Goal: Transaction & Acquisition: Book appointment/travel/reservation

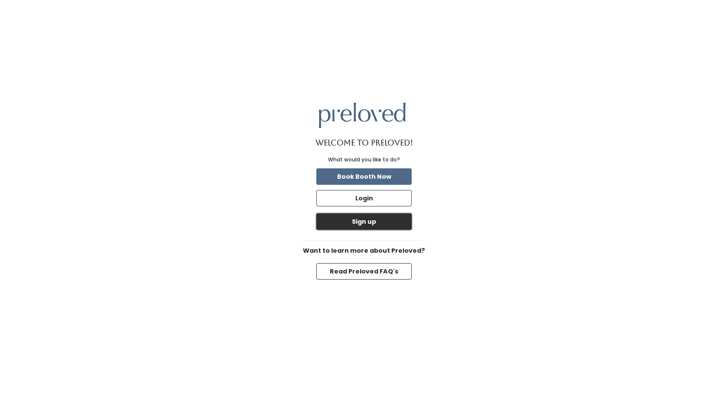
click at [377, 219] on button "Sign up" at bounding box center [363, 222] width 95 height 16
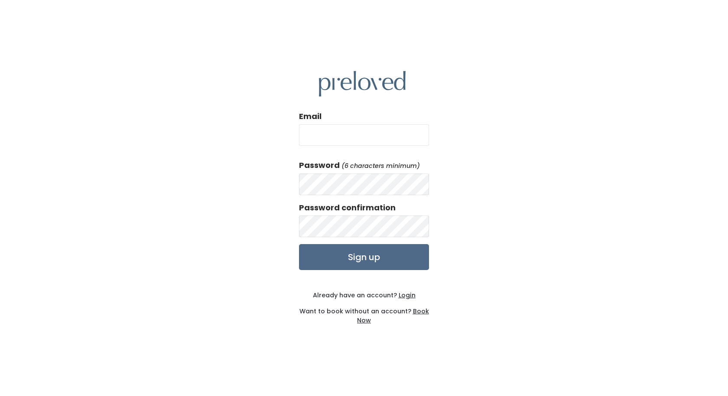
click at [368, 143] on input "Email" at bounding box center [364, 135] width 130 height 22
type input "jarrodlaub0@gmail.com"
click at [389, 256] on input "Sign up" at bounding box center [364, 257] width 130 height 26
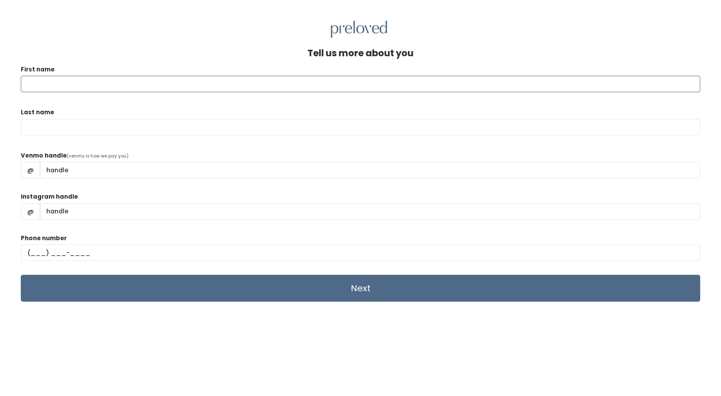
click at [217, 89] on input "First name" at bounding box center [361, 84] width 680 height 16
click at [195, 86] on input "First name" at bounding box center [361, 84] width 680 height 16
type input "Jarrod"
type input "Laub"
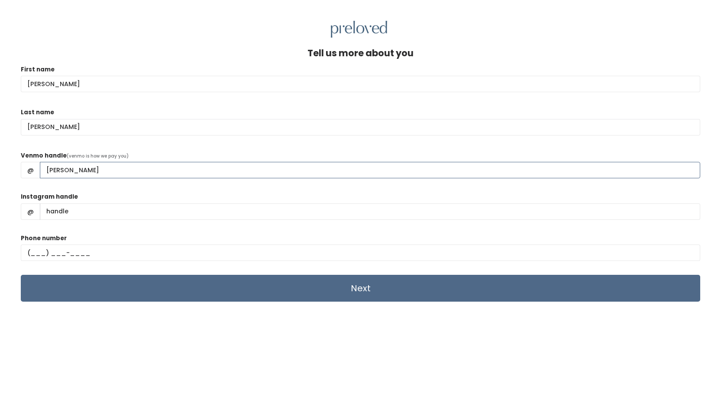
type input "Jarrod-Laub"
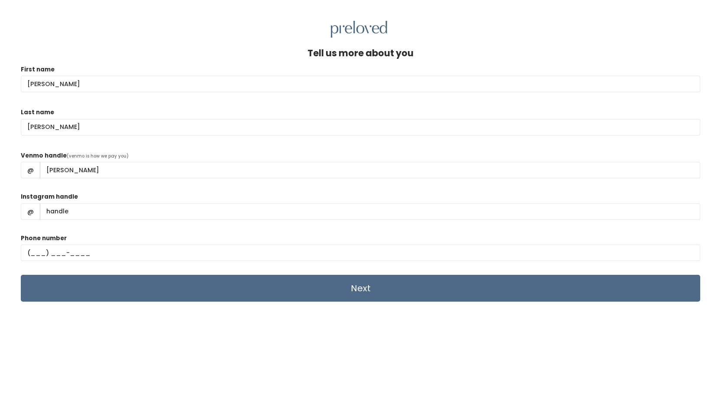
click at [208, 192] on form "First name Jarrod Last name Laub Venmo handle (venmo is how we pay you) @ Jarro…" at bounding box center [361, 183] width 680 height 237
click at [162, 215] on input "Instagram handle" at bounding box center [370, 212] width 661 height 16
type input "J"
type input "jarrod-laub96"
click at [97, 249] on input "text" at bounding box center [361, 253] width 680 height 16
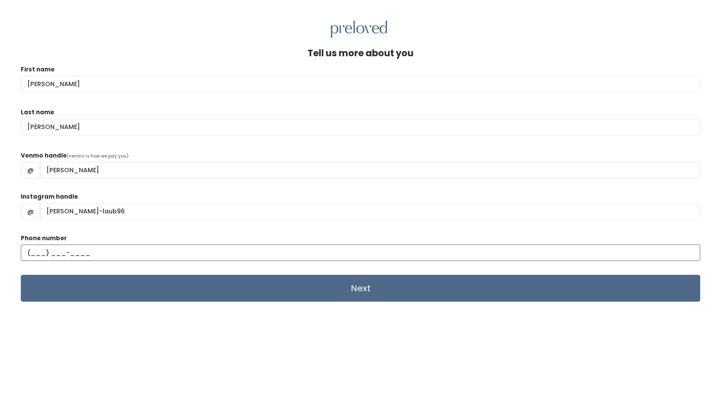
type input "(208) 801-3892"
click at [305, 335] on div "Tell us more about you First name Jarrod Last name Laub Venmo handle (venmo is …" at bounding box center [361, 241] width 680 height 386
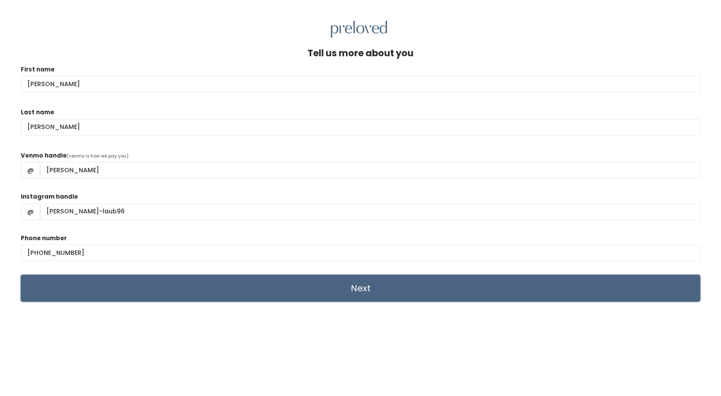
click at [381, 287] on input "Next" at bounding box center [361, 288] width 680 height 27
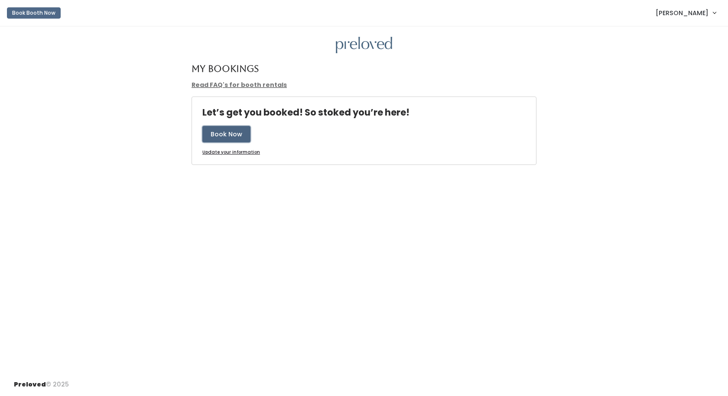
click at [222, 128] on button "Book Now" at bounding box center [226, 134] width 48 height 16
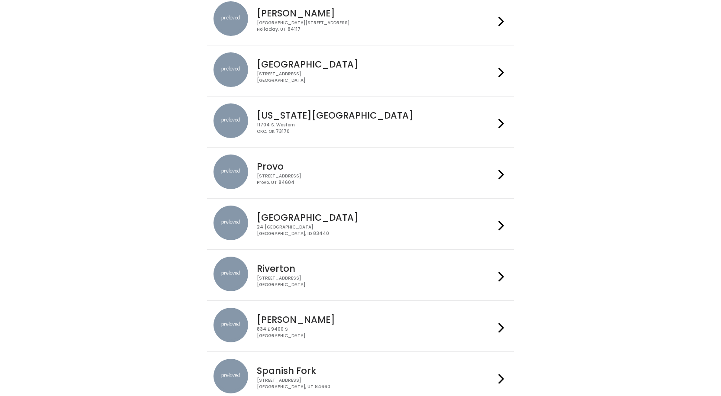
scroll to position [217, 0]
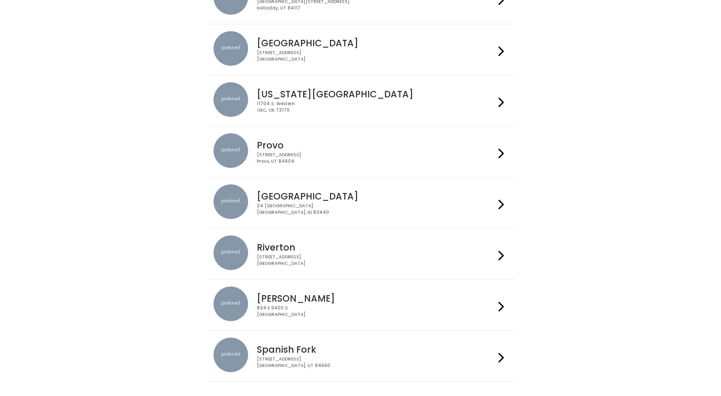
click at [496, 197] on div at bounding box center [501, 203] width 13 height 37
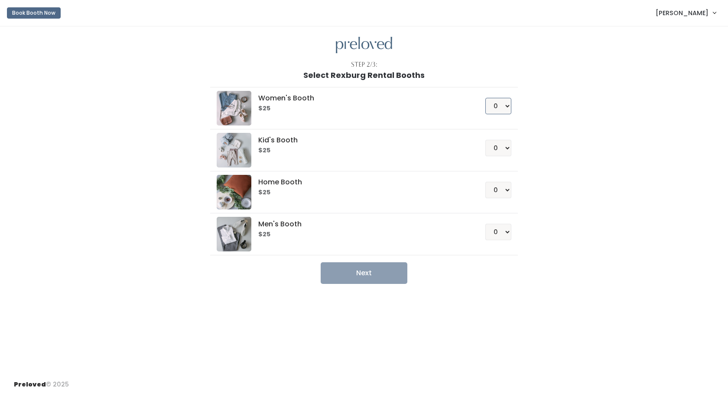
click at [503, 107] on select "0 1 2 3 4" at bounding box center [498, 106] width 26 height 16
select select "1"
click at [485, 98] on select "0 1 2 3 4" at bounding box center [498, 106] width 26 height 16
click at [505, 234] on select "0 1 2 3 4" at bounding box center [498, 232] width 26 height 16
select select "1"
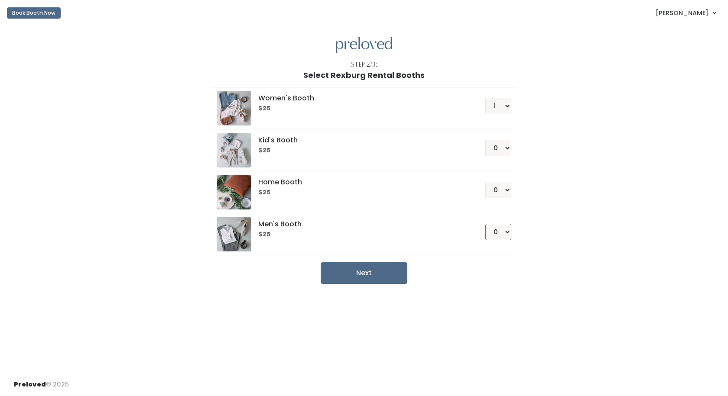
click at [485, 224] on select "0 1 2 3 4" at bounding box center [498, 232] width 26 height 16
click at [385, 275] on button "Next" at bounding box center [364, 274] width 87 height 22
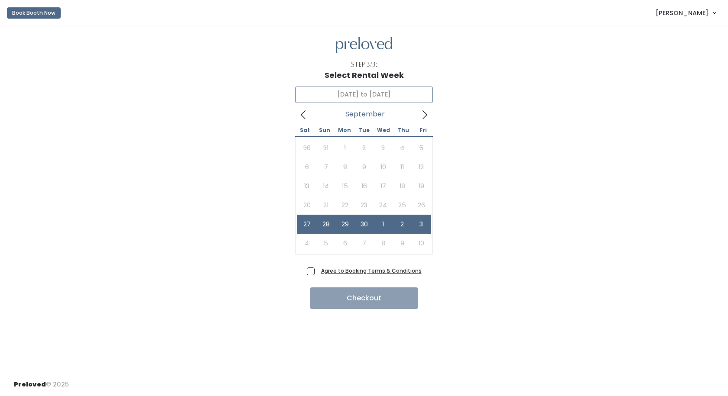
click at [422, 114] on icon at bounding box center [425, 115] width 10 height 10
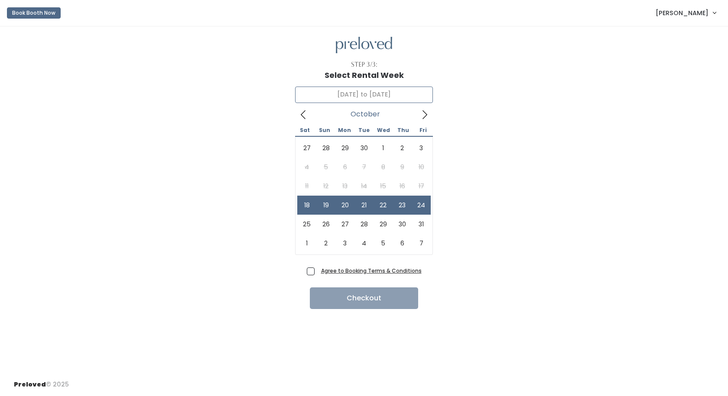
click at [356, 161] on div "27 28 29 30 1 2 3 4 5 6 7 8 9 10 11 12 13 14 15 16 17 18 19 20 21 22 23 24 25 2…" at bounding box center [363, 196] width 133 height 114
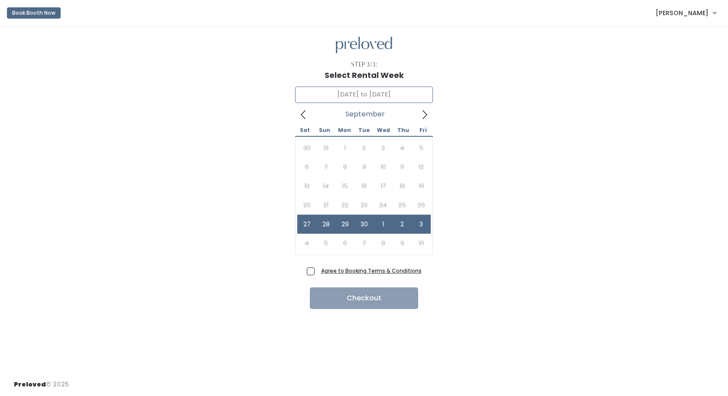
click at [422, 117] on icon at bounding box center [425, 115] width 10 height 10
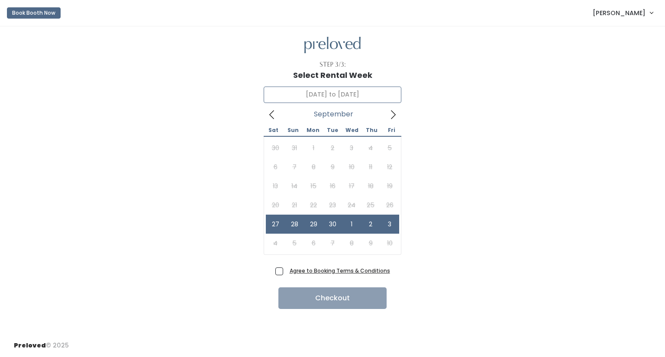
click at [272, 112] on icon at bounding box center [272, 115] width 10 height 10
type input "September 27 to October 3"
click at [286, 273] on span "Agree to Booking Terms & Conditions" at bounding box center [338, 270] width 104 height 9
click at [286, 272] on input "Agree to Booking Terms & Conditions" at bounding box center [289, 269] width 6 height 6
checkbox input "true"
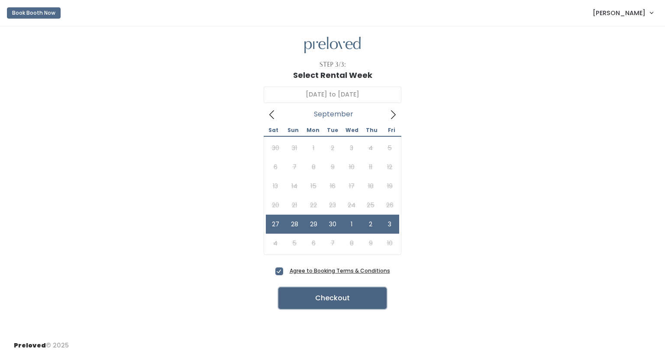
click at [298, 296] on button "Checkout" at bounding box center [333, 299] width 108 height 22
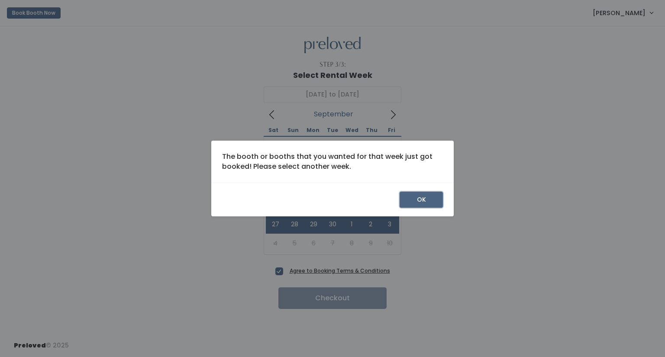
click at [419, 198] on button "OK" at bounding box center [421, 200] width 43 height 16
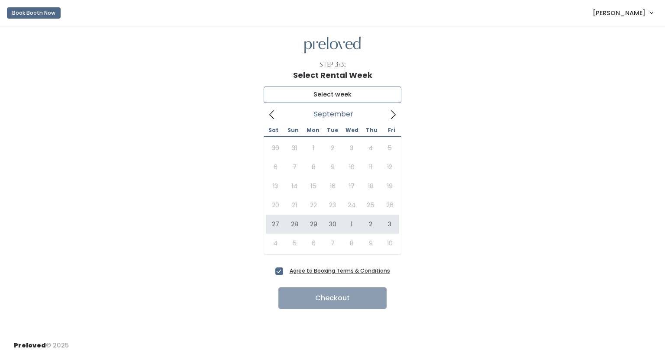
type input "[DATE] to [DATE]"
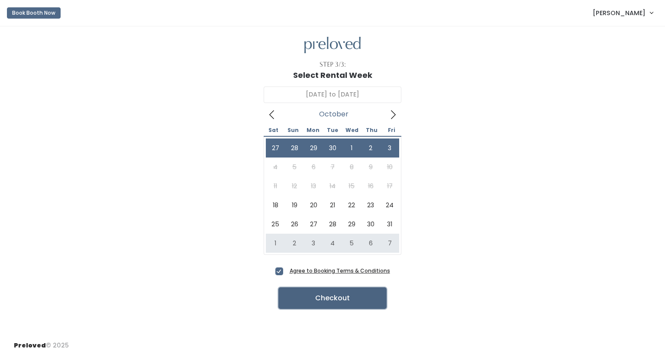
click at [357, 296] on button "Checkout" at bounding box center [333, 299] width 108 height 22
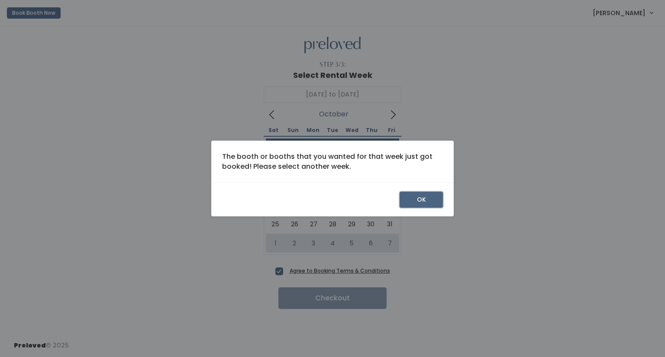
click at [417, 198] on button "OK" at bounding box center [421, 200] width 43 height 16
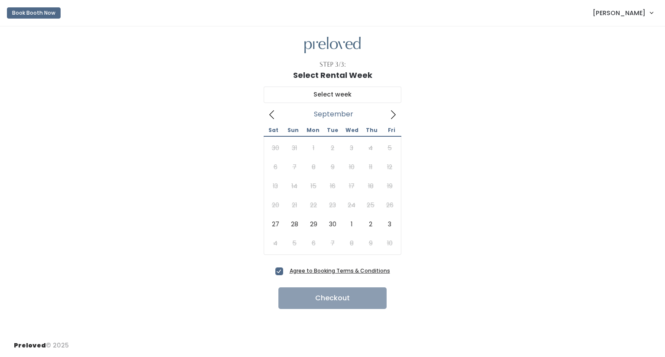
click at [270, 114] on icon at bounding box center [271, 114] width 5 height 9
click at [292, 96] on input "text" at bounding box center [333, 95] width 138 height 16
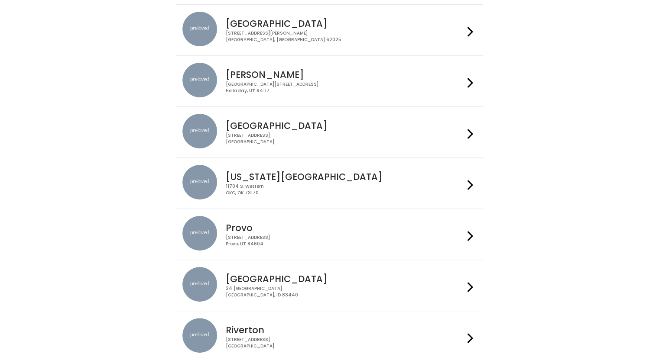
click at [258, 275] on h4 "[GEOGRAPHIC_DATA]" at bounding box center [345, 279] width 238 height 10
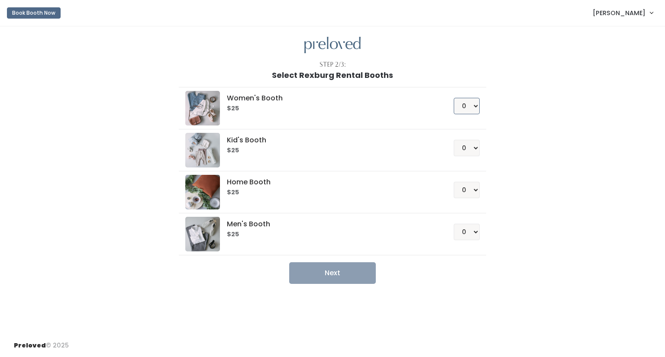
click at [477, 105] on select "0 1 2 3 4" at bounding box center [467, 106] width 26 height 16
select select "1"
click at [454, 98] on select "0 1 2 3 4" at bounding box center [467, 106] width 26 height 16
click at [472, 233] on select "0 1 2 3 4" at bounding box center [467, 232] width 26 height 16
select select "1"
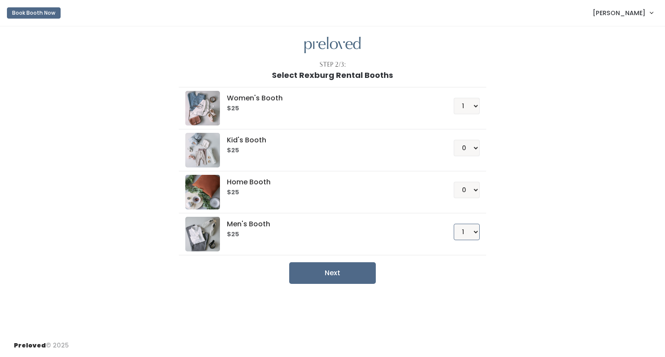
click at [454, 224] on select "0 1 2 3 4" at bounding box center [467, 232] width 26 height 16
click at [350, 268] on button "Next" at bounding box center [332, 274] width 87 height 22
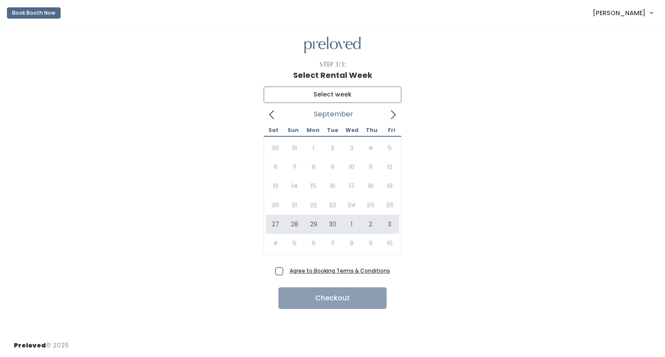
type input "September 27 to October 3"
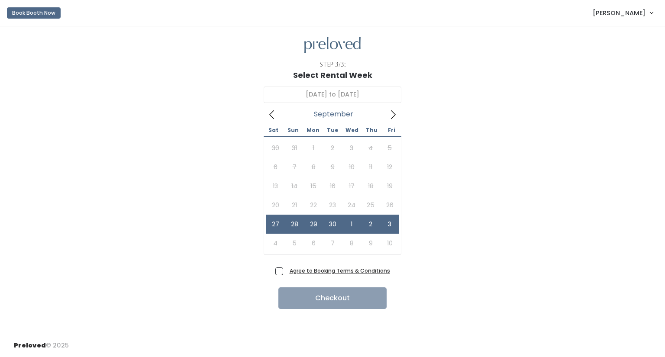
click at [286, 270] on span "Agree to Booking Terms & Conditions" at bounding box center [338, 270] width 104 height 9
click at [286, 270] on input "Agree to Booking Terms & Conditions" at bounding box center [289, 269] width 6 height 6
checkbox input "true"
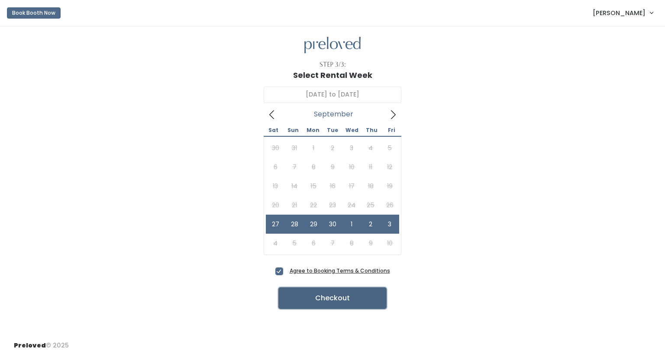
click at [298, 294] on button "Checkout" at bounding box center [333, 299] width 108 height 22
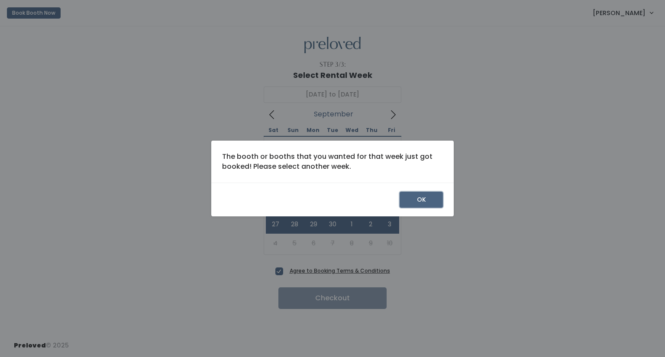
click at [412, 198] on button "OK" at bounding box center [421, 200] width 43 height 16
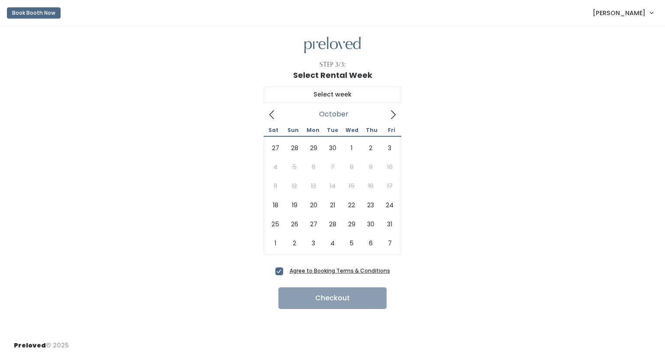
click at [394, 116] on icon at bounding box center [393, 114] width 5 height 9
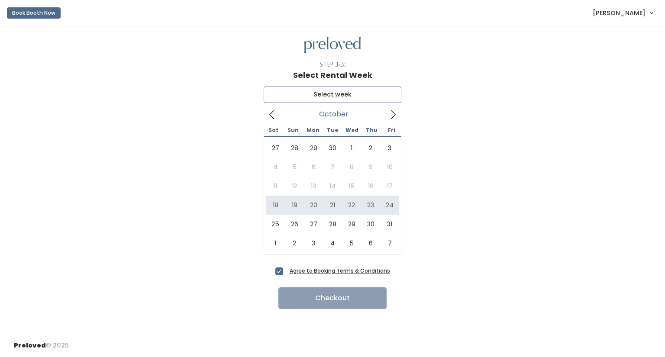
type input "[DATE] to [DATE]"
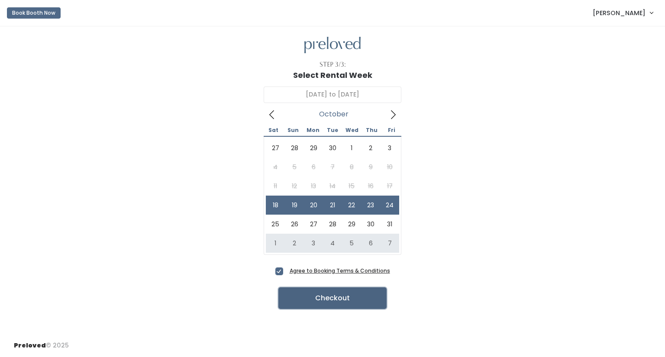
click at [346, 292] on button "Checkout" at bounding box center [333, 299] width 108 height 22
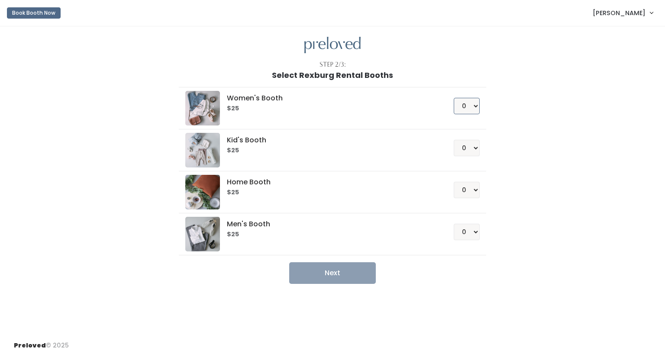
click at [473, 109] on select "0 1 2 3 4" at bounding box center [467, 106] width 26 height 16
select select "1"
click at [454, 98] on select "0 1 2 3 4" at bounding box center [467, 106] width 26 height 16
click at [472, 232] on select "0 1 2 3 4" at bounding box center [467, 232] width 26 height 16
select select "1"
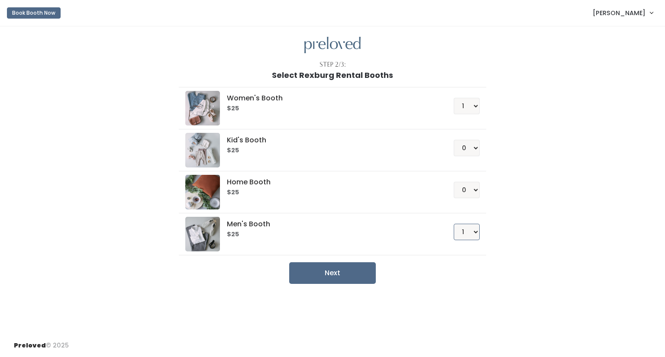
click at [454, 224] on select "0 1 2 3 4" at bounding box center [467, 232] width 26 height 16
click at [355, 279] on button "Next" at bounding box center [332, 274] width 87 height 22
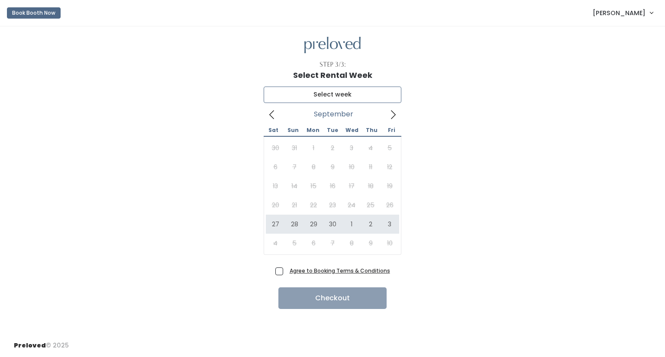
type input "[DATE] to [DATE]"
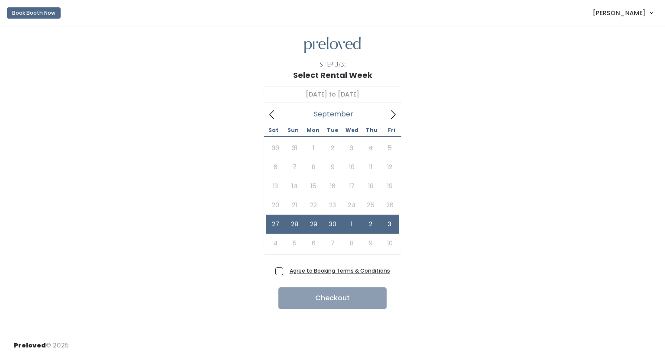
click at [286, 268] on span "Agree to Booking Terms & Conditions" at bounding box center [338, 270] width 104 height 9
click at [286, 268] on input "Agree to Booking Terms & Conditions" at bounding box center [289, 269] width 6 height 6
checkbox input "true"
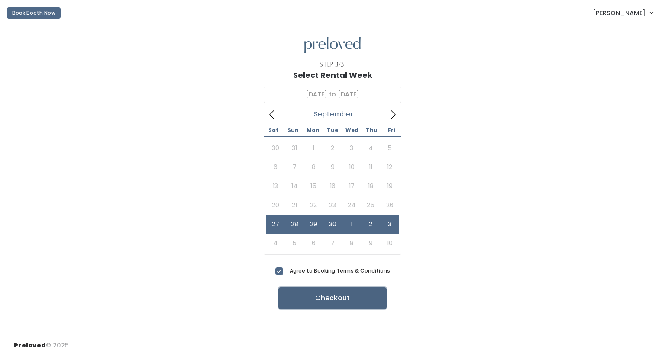
click at [300, 291] on button "Checkout" at bounding box center [333, 299] width 108 height 22
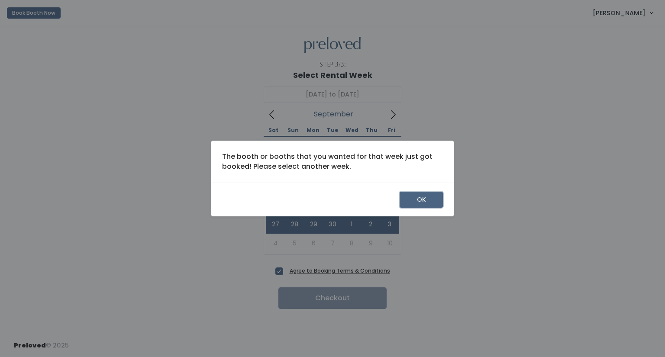
click at [432, 199] on button "OK" at bounding box center [421, 200] width 43 height 16
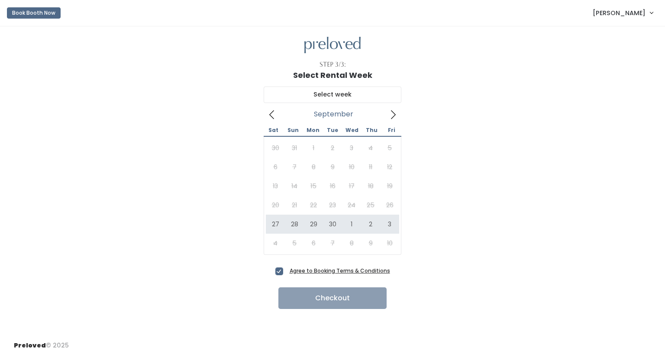
click at [392, 118] on icon at bounding box center [394, 115] width 10 height 10
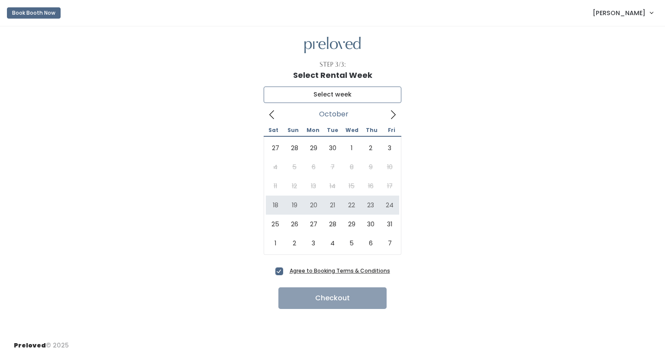
type input "October 18 to October 24"
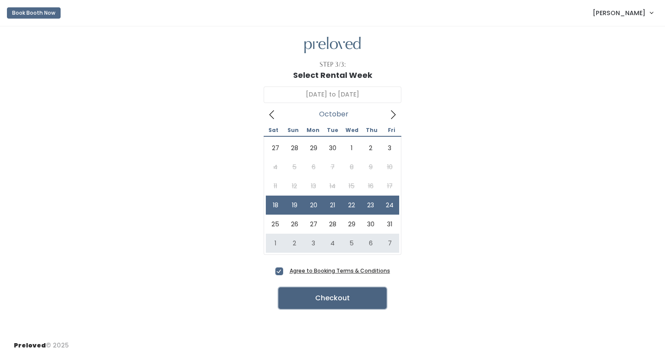
click at [312, 295] on button "Checkout" at bounding box center [333, 299] width 108 height 22
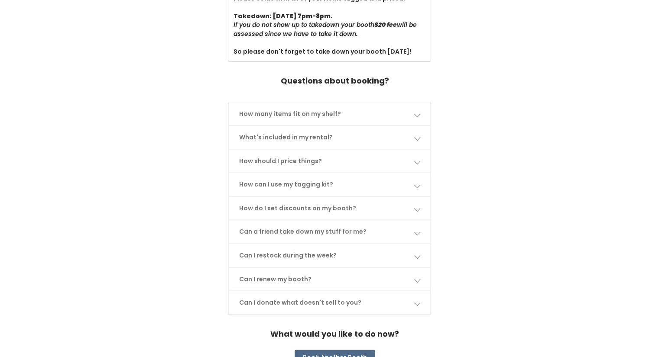
scroll to position [347, 0]
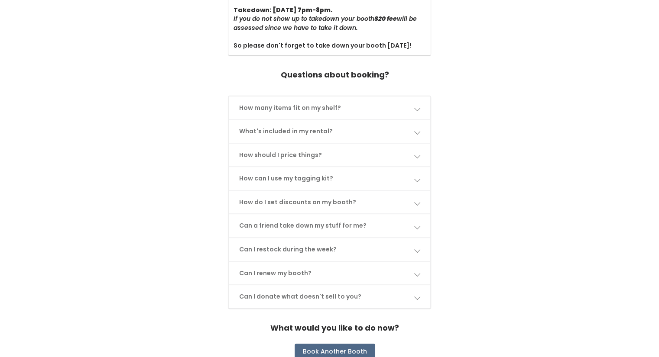
click at [367, 178] on link "How can I use my tagging kit?" at bounding box center [330, 178] width 202 height 23
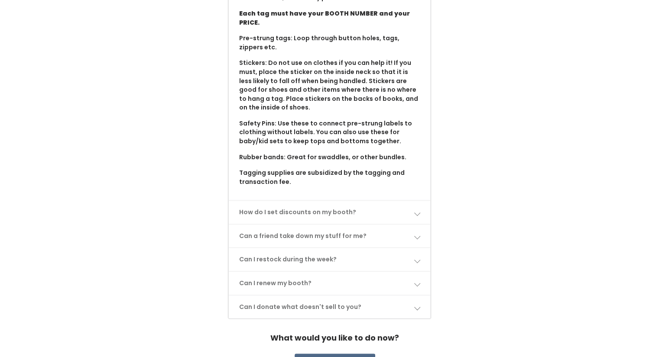
scroll to position [563, 0]
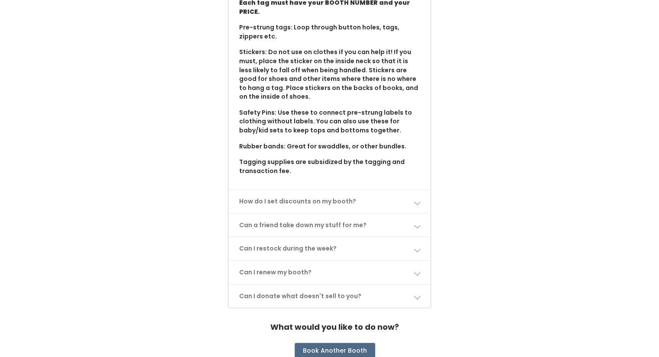
click at [381, 190] on link "How do I set discounts on my booth?" at bounding box center [330, 201] width 202 height 23
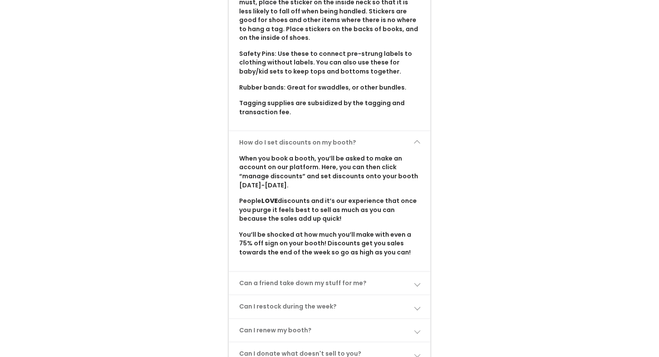
scroll to position [650, 0]
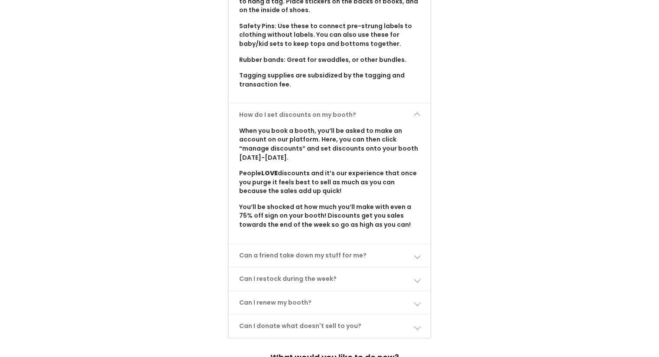
click at [408, 248] on link "Can a friend take down my stuff for me?" at bounding box center [330, 255] width 202 height 23
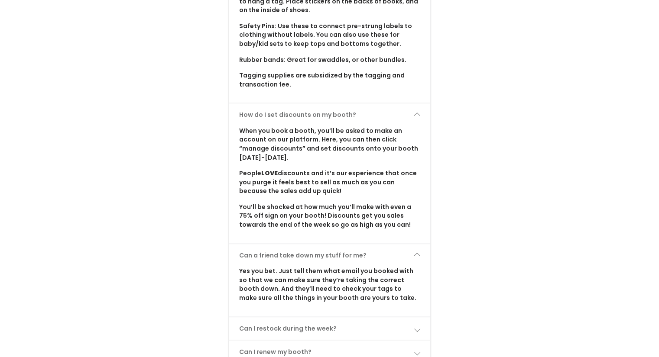
click at [399, 247] on link "Can a friend take down my stuff for me?" at bounding box center [330, 255] width 202 height 23
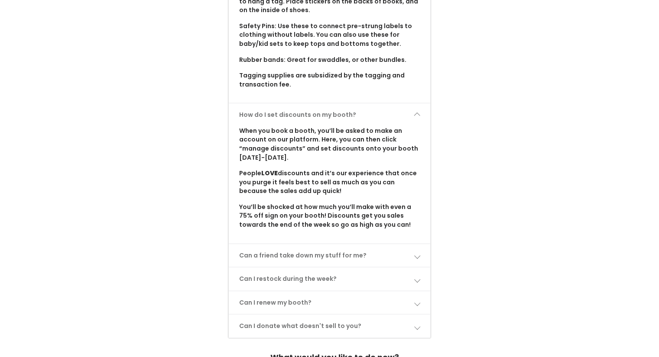
click at [392, 268] on link "Can I restock during the week?" at bounding box center [330, 279] width 202 height 23
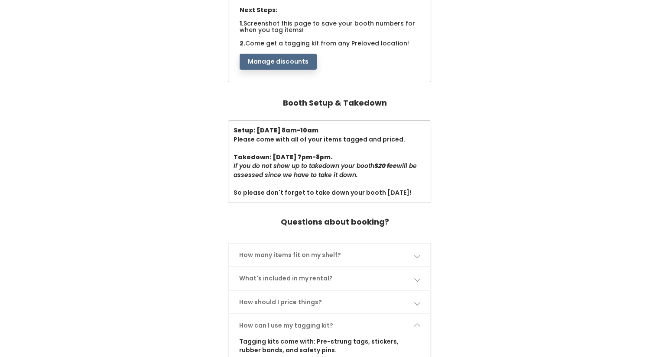
scroll to position [217, 0]
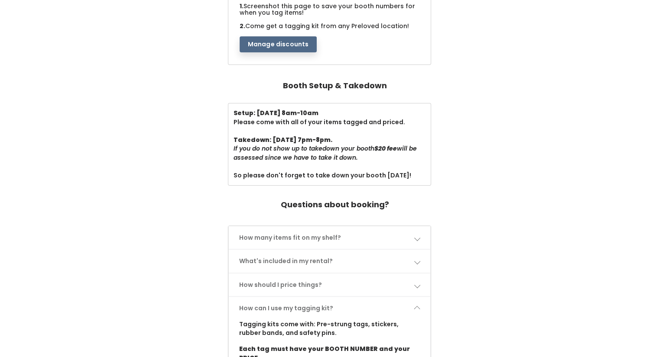
click at [375, 232] on link "How many items fit on my shelf?" at bounding box center [330, 238] width 202 height 23
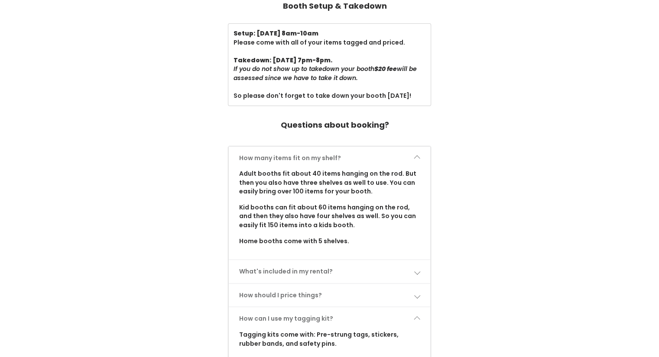
scroll to position [303, 0]
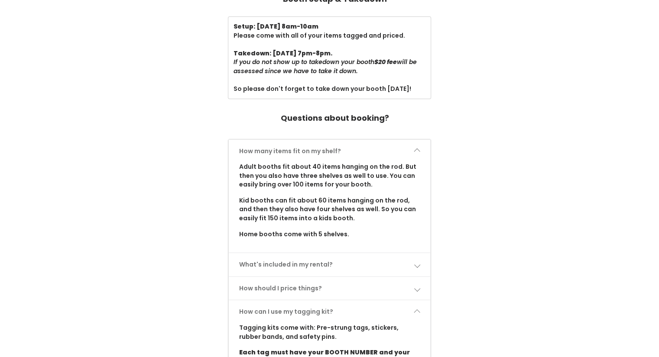
click at [406, 263] on link "What's included in my rental?" at bounding box center [330, 264] width 202 height 23
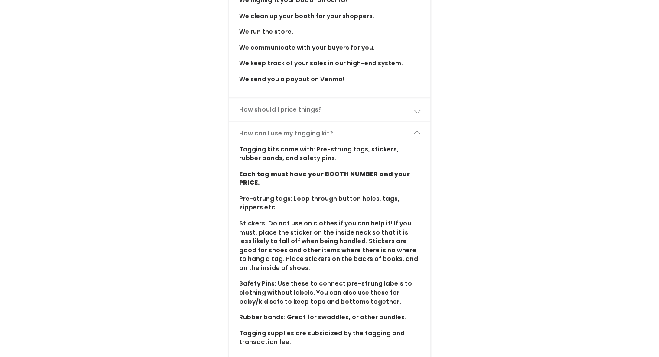
scroll to position [607, 0]
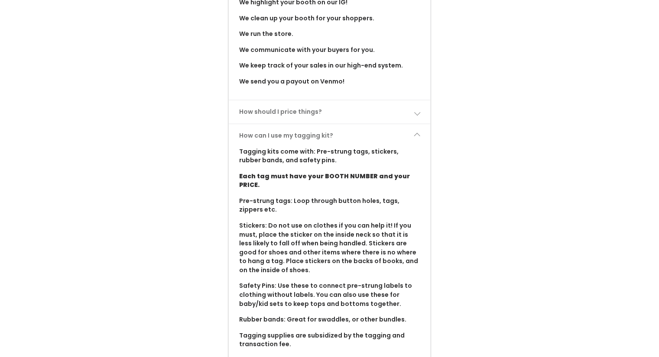
click at [415, 135] on span at bounding box center [417, 136] width 6 height 6
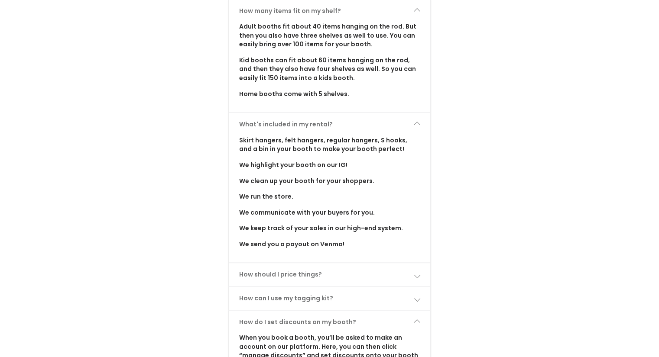
scroll to position [390, 0]
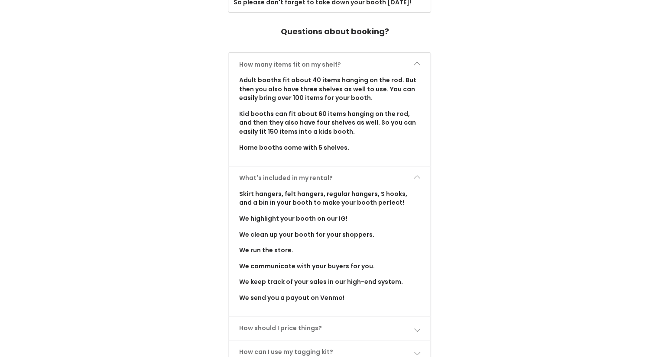
click at [414, 179] on span at bounding box center [417, 178] width 6 height 6
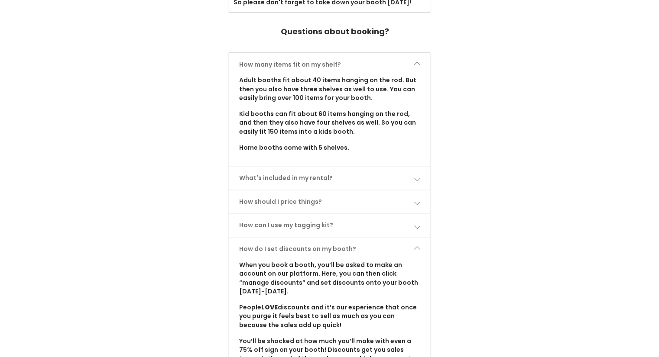
click at [418, 62] on span at bounding box center [417, 65] width 6 height 6
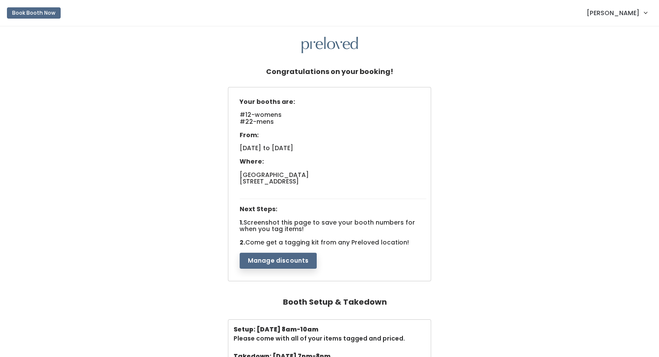
scroll to position [0, 0]
click at [280, 259] on button "Manage discounts" at bounding box center [279, 261] width 78 height 16
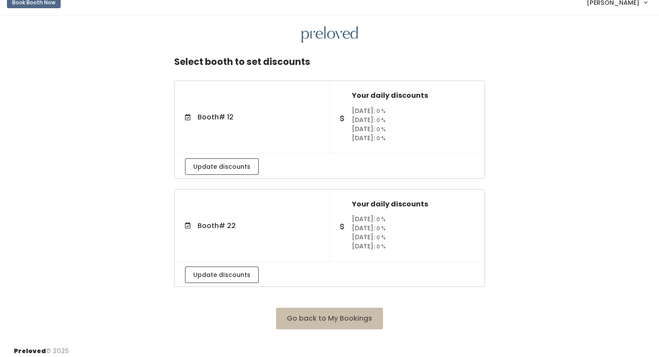
scroll to position [15, 0]
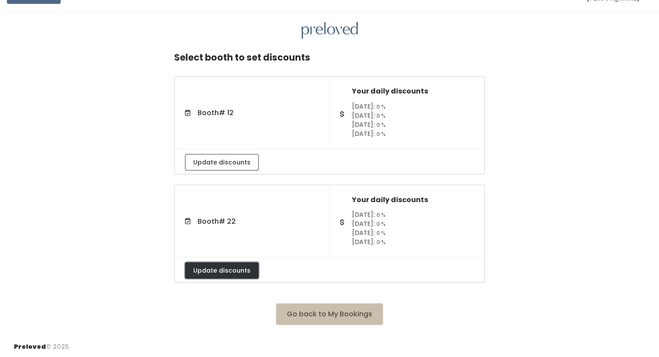
click at [220, 267] on button "Update discounts" at bounding box center [222, 271] width 74 height 16
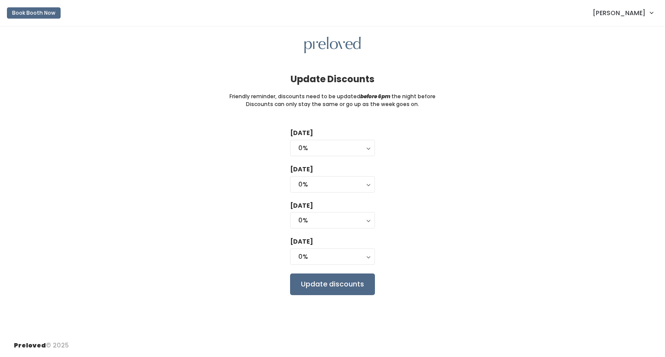
click at [630, 16] on span "[PERSON_NAME]" at bounding box center [619, 13] width 53 height 10
click at [628, 30] on link "My bookings" at bounding box center [623, 34] width 78 height 16
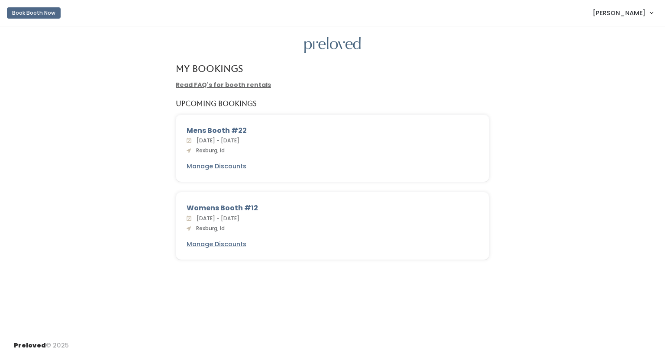
click at [232, 84] on link "Read FAQ's for booth rentals" at bounding box center [223, 85] width 95 height 9
